Goal: Task Accomplishment & Management: Use online tool/utility

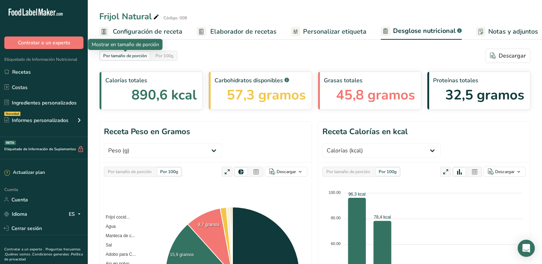
select select "Calories"
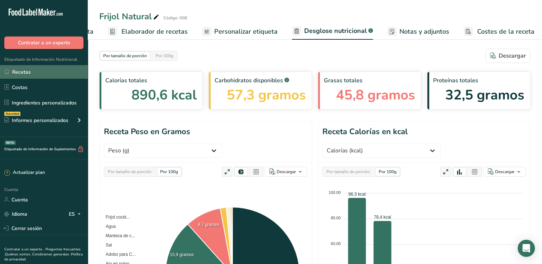
click at [52, 68] on link "Recetas" at bounding box center [44, 72] width 88 height 14
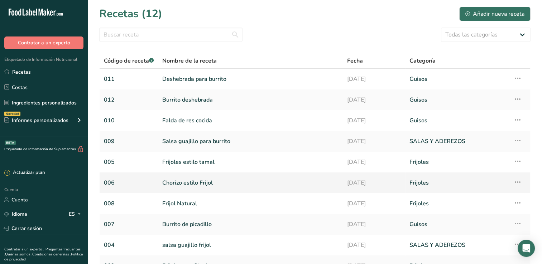
click at [215, 184] on link "Chorizo estilo Frijol" at bounding box center [250, 182] width 176 height 15
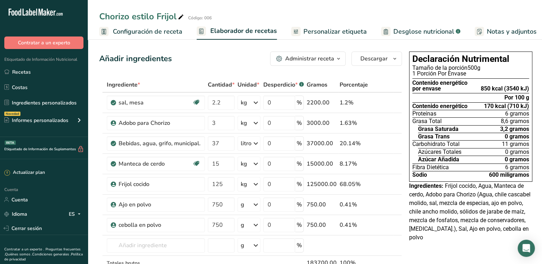
click at [182, 15] on icon at bounding box center [181, 17] width 6 height 10
click at [179, 17] on icon at bounding box center [181, 17] width 6 height 10
type input "F"
type input "Frijol Estilo chorizo"
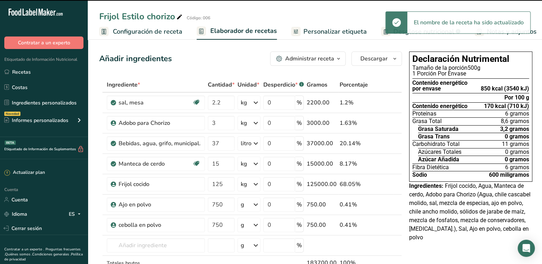
click at [225, 10] on div "Frijol Estilo chorizo Código: 006" at bounding box center [315, 16] width 454 height 13
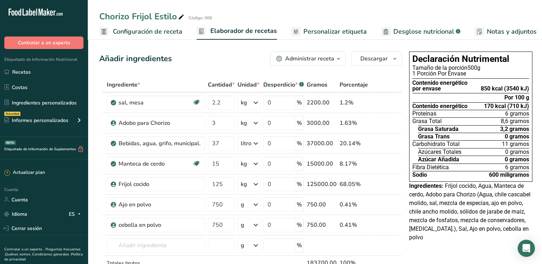
click at [179, 16] on icon at bounding box center [181, 17] width 6 height 10
type input "Frijol chorizo"
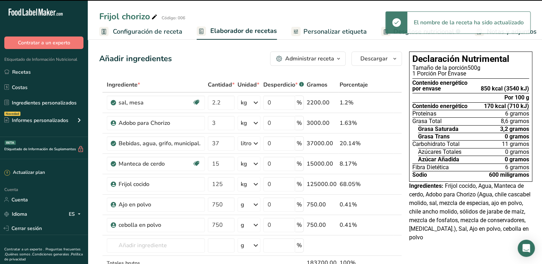
click at [212, 9] on div "Frijol chorizo Código: 006 Configuración de receta Elaborador de recetas Person…" at bounding box center [315, 20] width 454 height 40
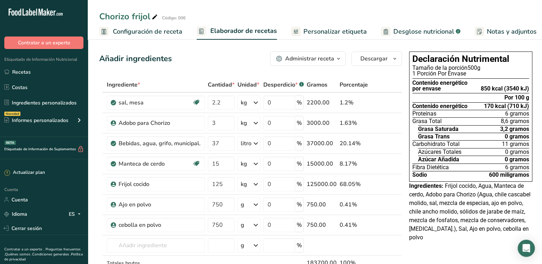
click at [156, 14] on icon at bounding box center [154, 17] width 6 height 10
type input "F"
type input "Frijoles estilo chorizo"
